Goal: Register for event/course

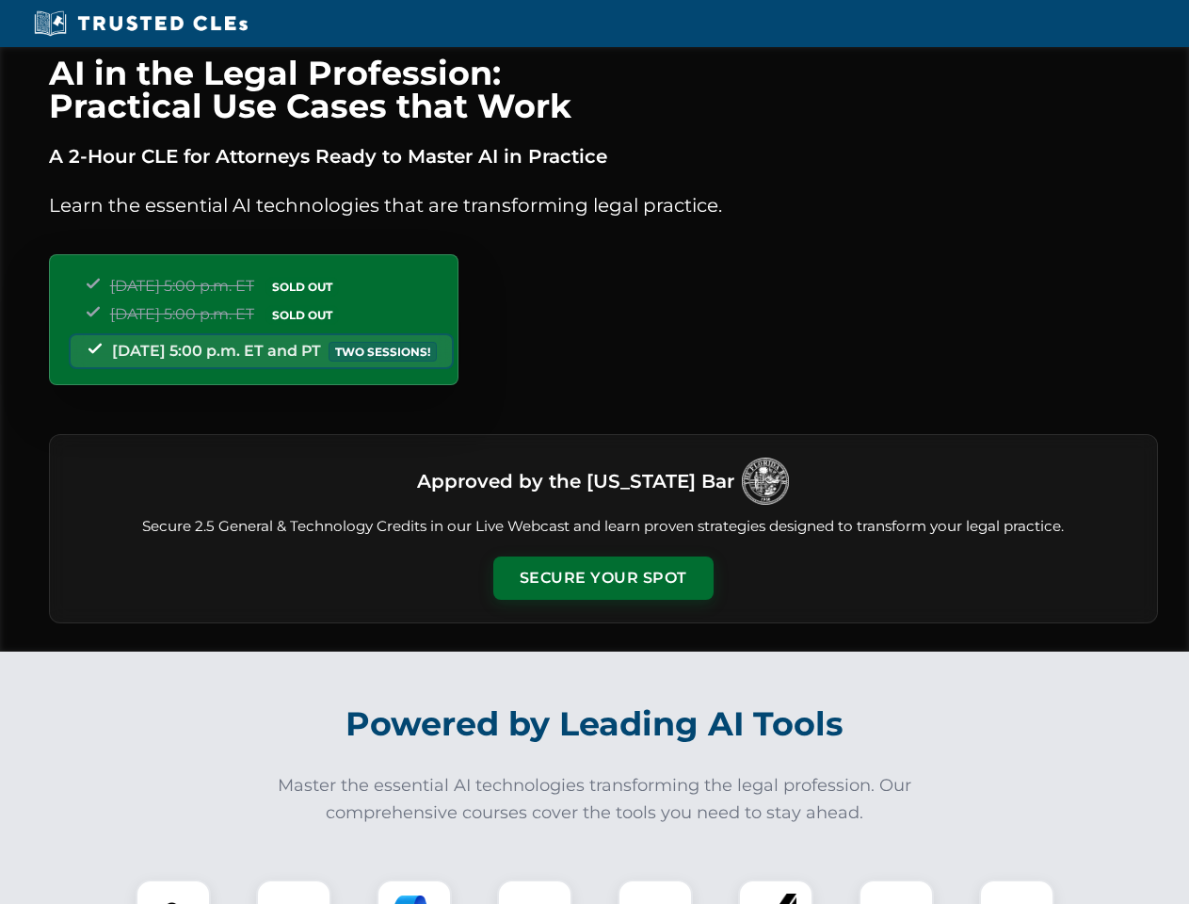
click at [603, 578] on button "Secure Your Spot" at bounding box center [603, 577] width 220 height 43
click at [173, 892] on img at bounding box center [173, 917] width 55 height 55
